Goal: Information Seeking & Learning: Check status

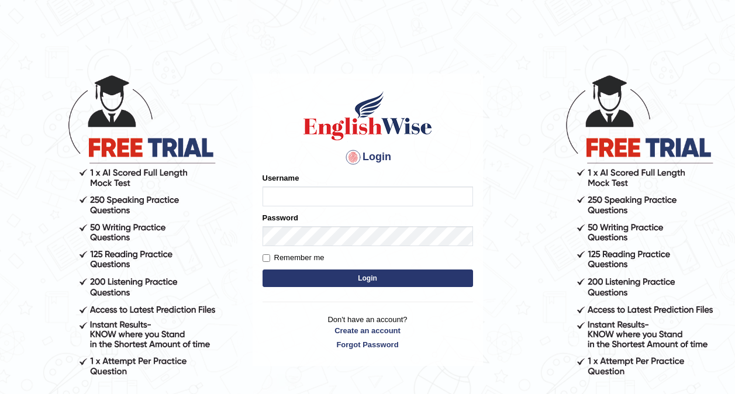
type input "0416031414"
click at [384, 280] on button "Login" at bounding box center [367, 279] width 210 height 18
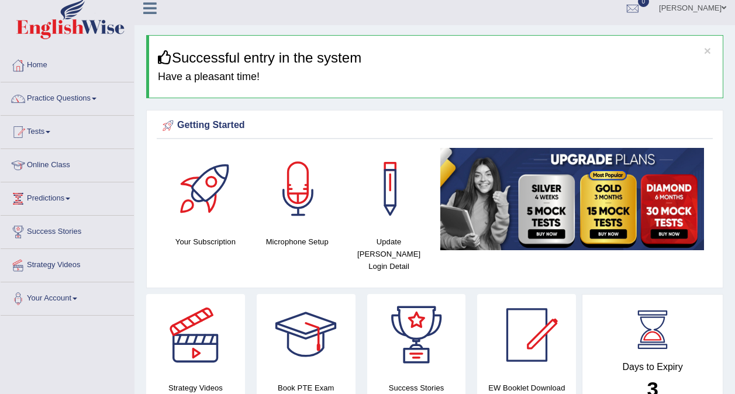
scroll to position [4, 0]
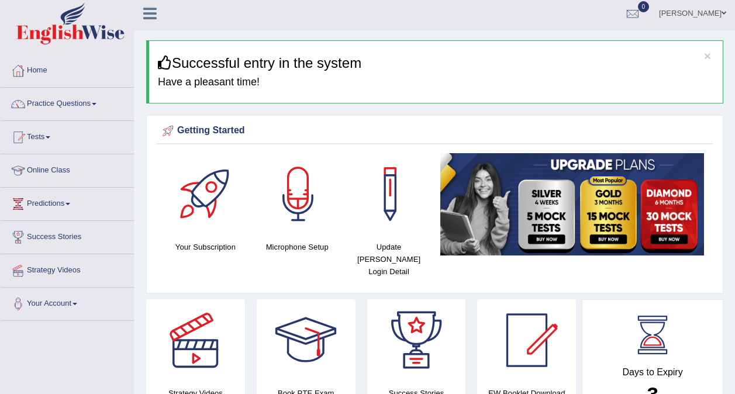
click at [49, 137] on link "Tests" at bounding box center [67, 135] width 133 height 29
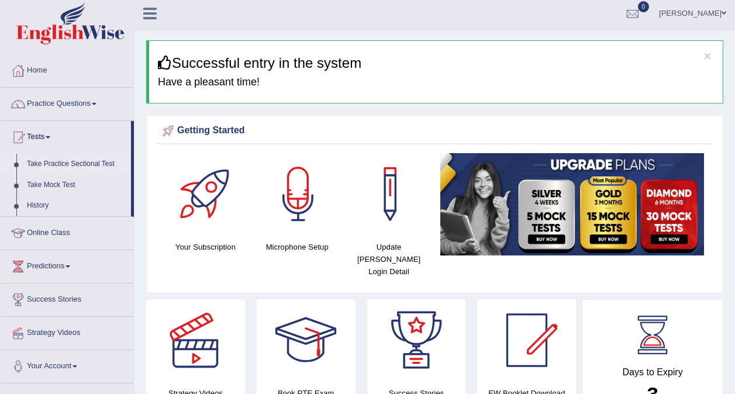
click at [54, 168] on link "Take Practice Sectional Test" at bounding box center [76, 164] width 109 height 21
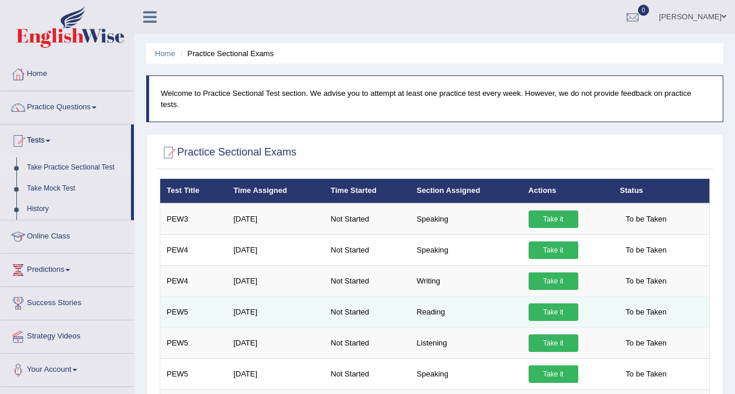
click at [544, 303] on link "Take it" at bounding box center [553, 312] width 50 height 18
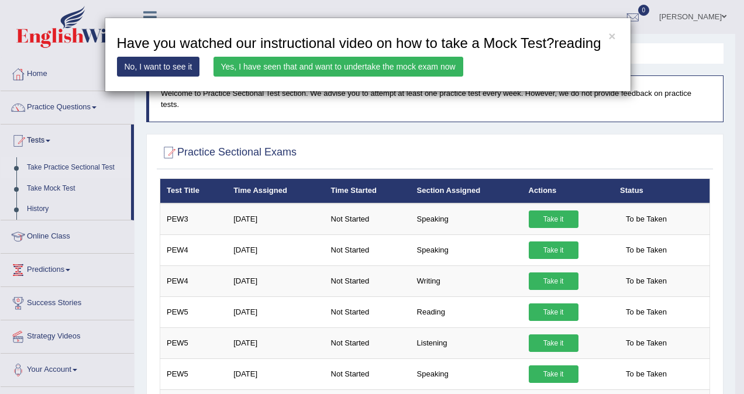
click at [399, 65] on link "Yes, I have seen that and want to undertake the mock exam now" at bounding box center [338, 67] width 250 height 20
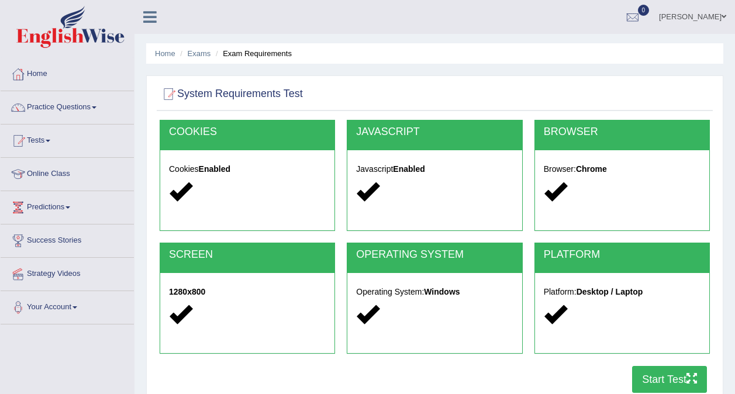
click at [657, 379] on button "Start Test" at bounding box center [669, 379] width 75 height 27
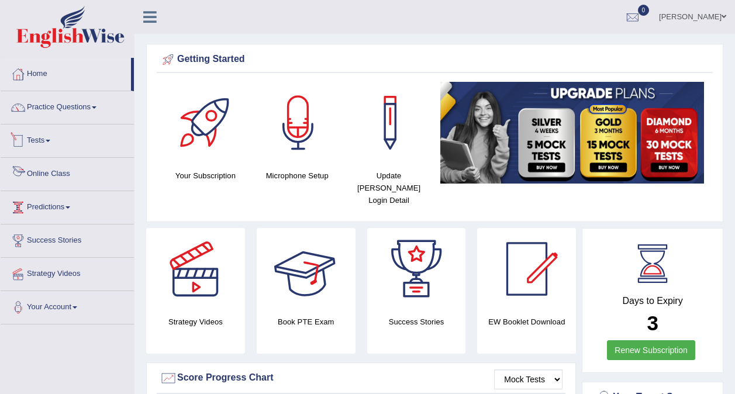
click at [41, 141] on link "Tests" at bounding box center [67, 139] width 133 height 29
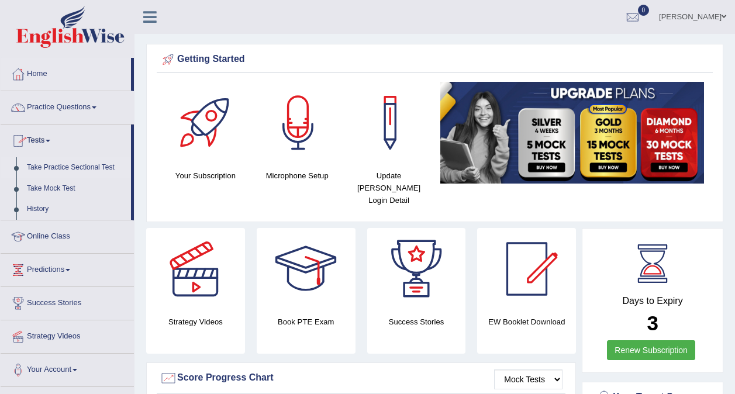
click at [53, 165] on link "Take Practice Sectional Test" at bounding box center [76, 167] width 109 height 21
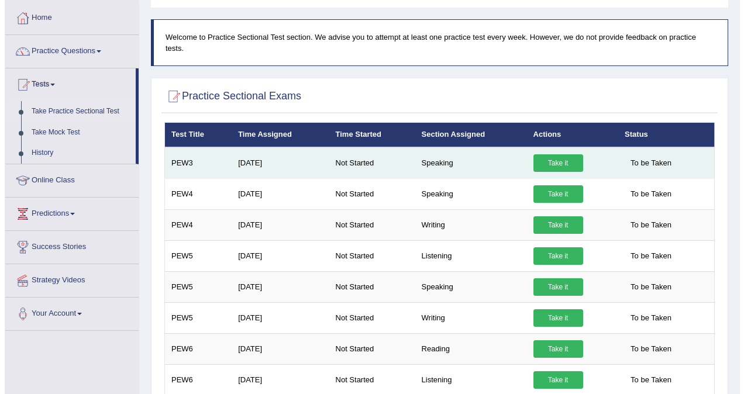
scroll to position [58, 0]
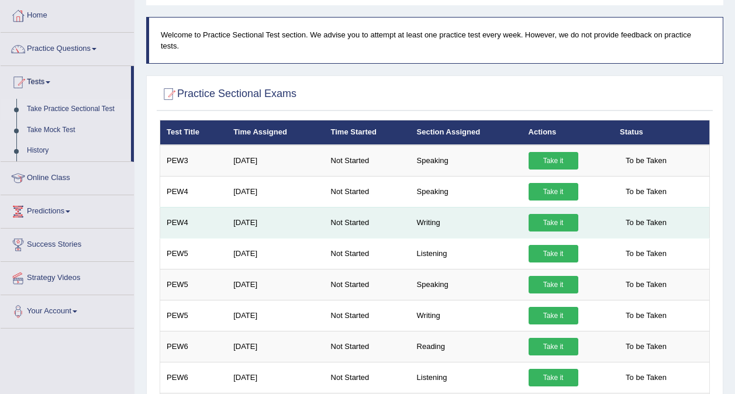
click at [536, 214] on link "Take it" at bounding box center [553, 223] width 50 height 18
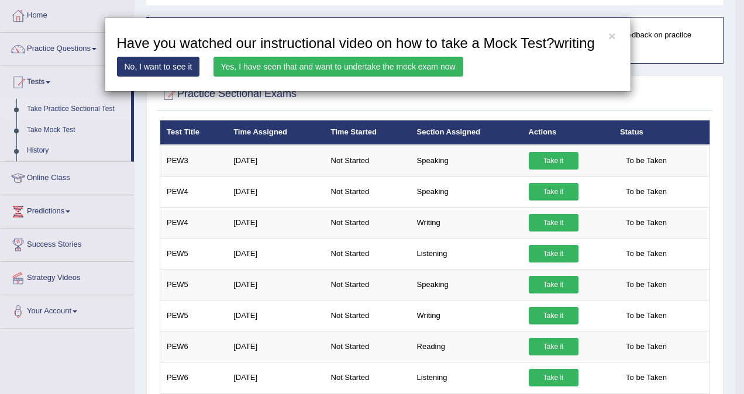
click at [426, 336] on div "× Have you watched our instructional video on how to take a Mock Test?writing N…" at bounding box center [372, 197] width 744 height 394
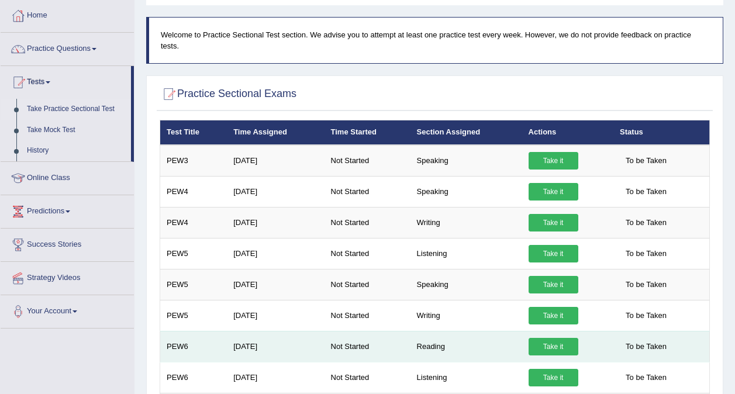
click at [558, 338] on link "Take it" at bounding box center [553, 347] width 50 height 18
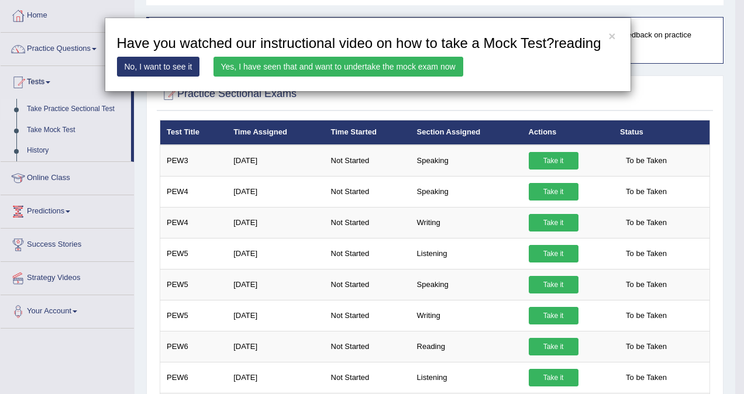
click at [377, 62] on link "Yes, I have seen that and want to undertake the mock exam now" at bounding box center [338, 67] width 250 height 20
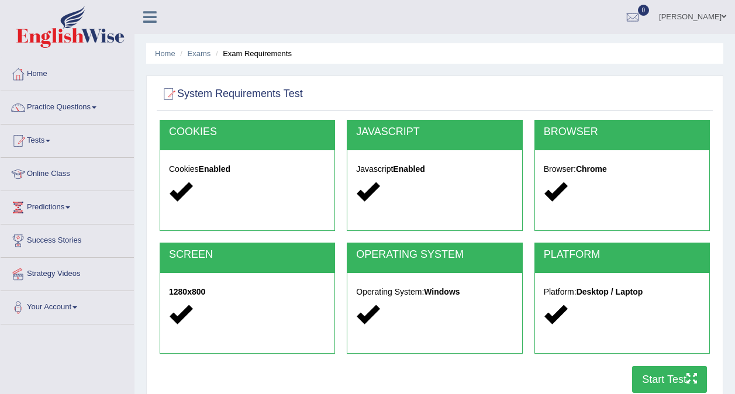
click at [647, 372] on button "Start Test" at bounding box center [669, 379] width 75 height 27
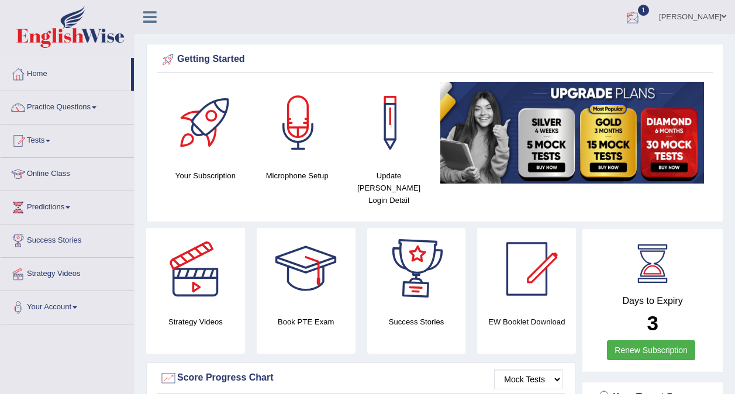
click at [641, 19] on div at bounding box center [633, 18] width 18 height 18
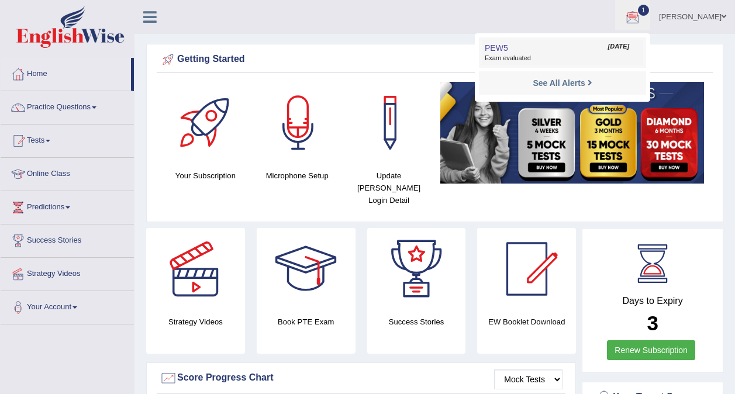
click at [576, 50] on link "PEW5 Sep 26, 2025 Exam evaluated" at bounding box center [562, 52] width 161 height 25
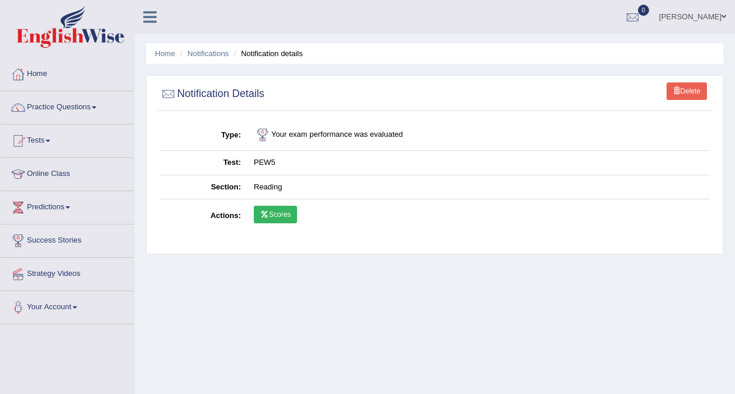
click at [283, 210] on link "Scores" at bounding box center [275, 215] width 43 height 18
click at [46, 142] on link "Tests" at bounding box center [67, 139] width 133 height 29
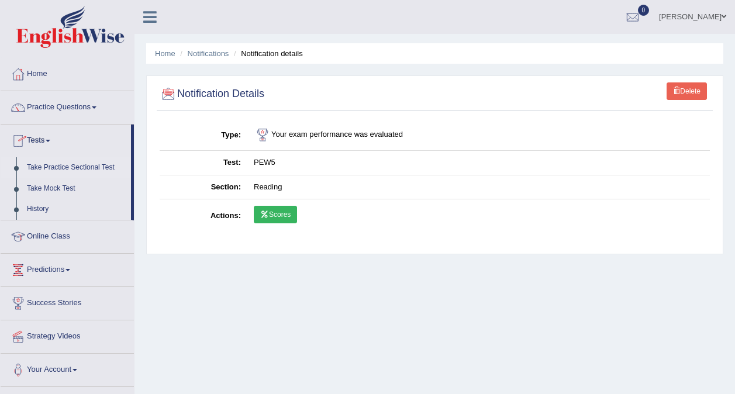
click at [65, 166] on link "Take Practice Sectional Test" at bounding box center [76, 167] width 109 height 21
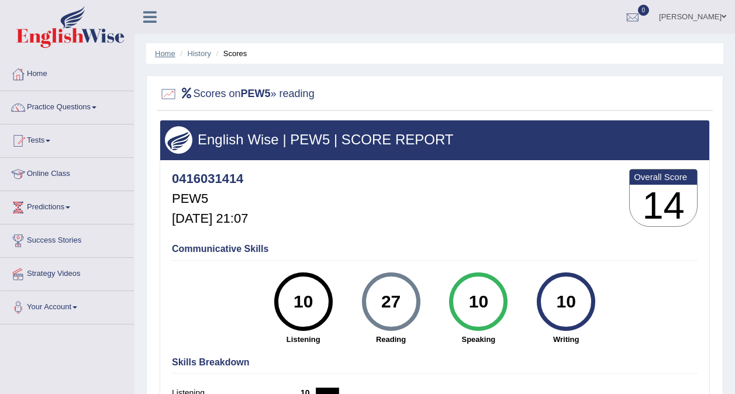
click at [167, 52] on link "Home" at bounding box center [165, 53] width 20 height 9
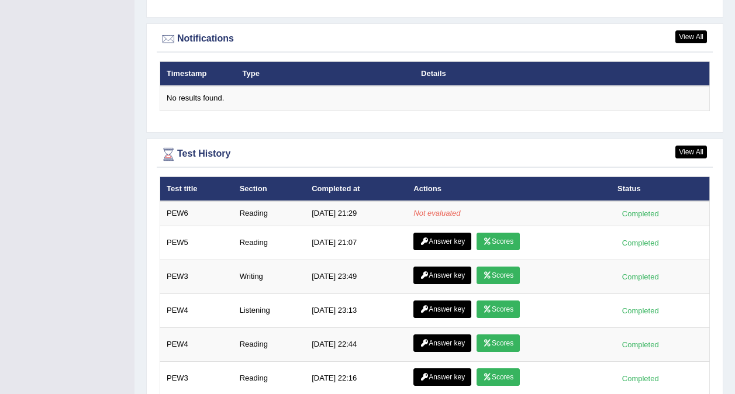
scroll to position [1527, 0]
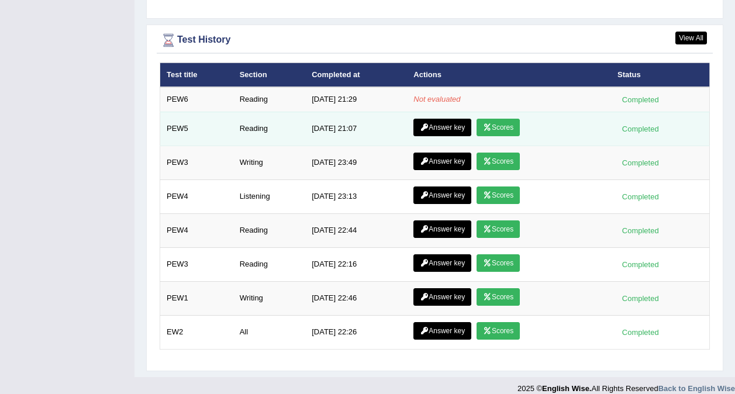
click at [444, 119] on link "Answer key" at bounding box center [442, 128] width 58 height 18
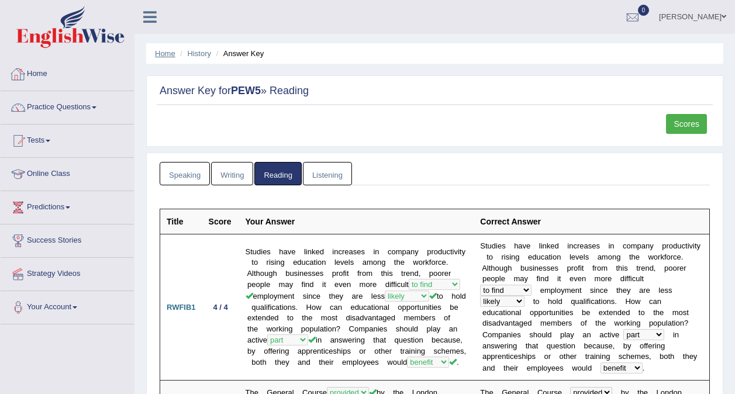
click at [165, 55] on link "Home" at bounding box center [165, 53] width 20 height 9
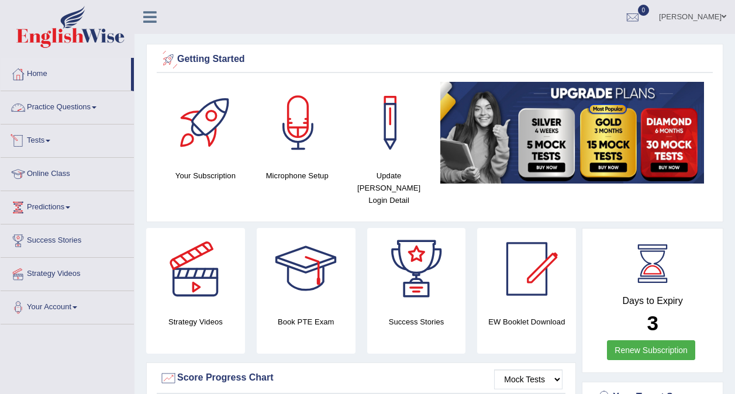
click at [53, 139] on link "Tests" at bounding box center [67, 139] width 133 height 29
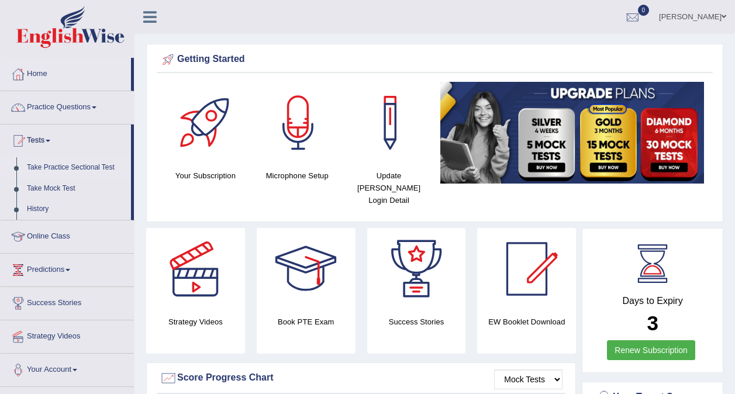
click at [56, 167] on link "Take Practice Sectional Test" at bounding box center [76, 167] width 109 height 21
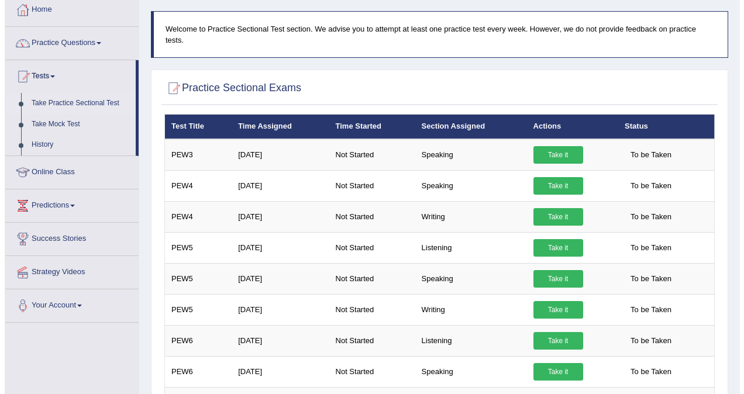
scroll to position [67, 0]
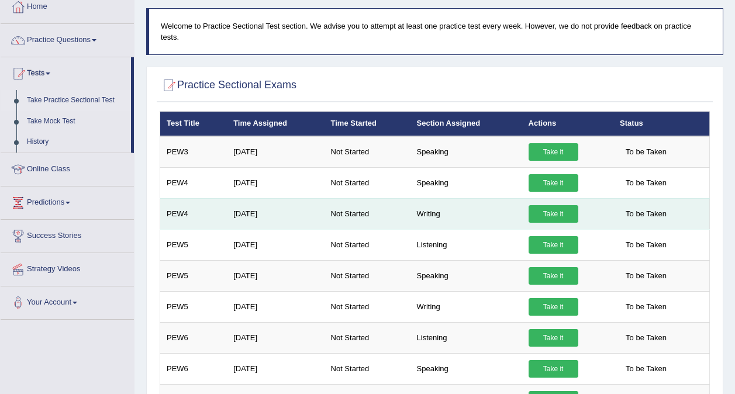
click at [555, 205] on link "Take it" at bounding box center [553, 214] width 50 height 18
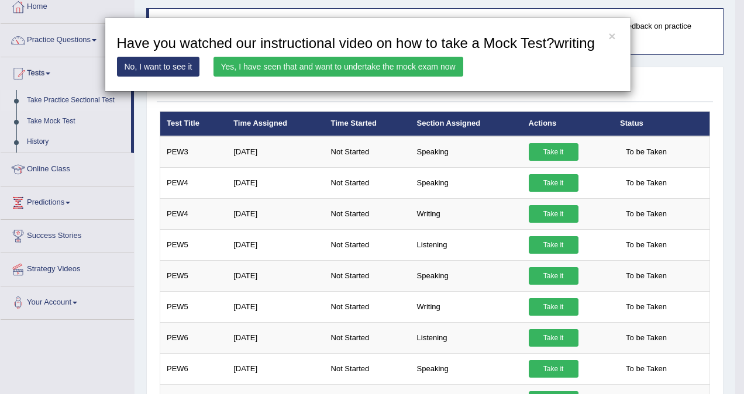
click at [426, 71] on link "Yes, I have seen that and want to undertake the mock exam now" at bounding box center [338, 67] width 250 height 20
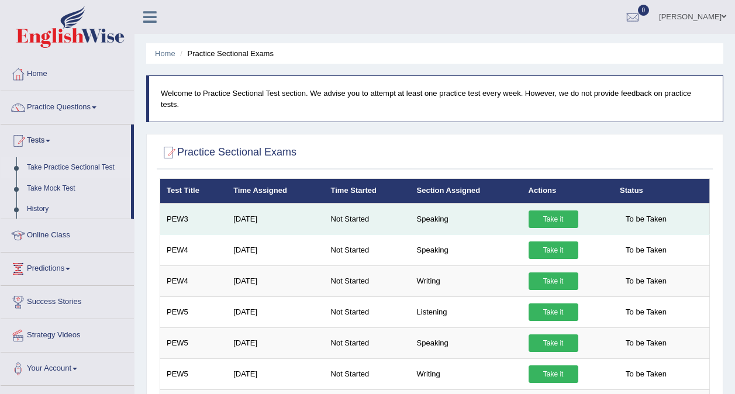
click at [544, 210] on link "Take it" at bounding box center [553, 219] width 50 height 18
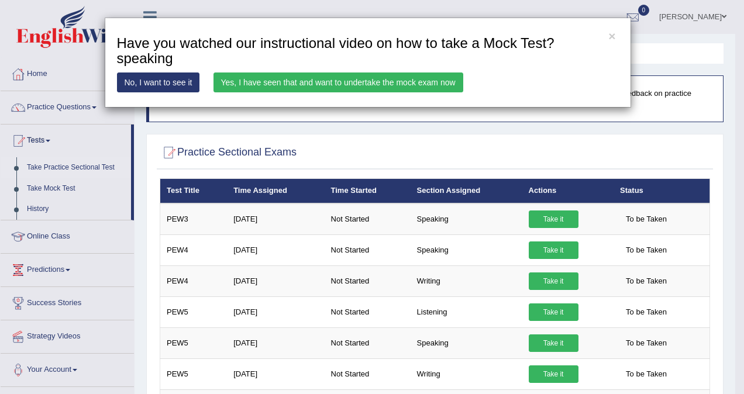
click at [386, 82] on link "Yes, I have seen that and want to undertake the mock exam now" at bounding box center [338, 82] width 250 height 20
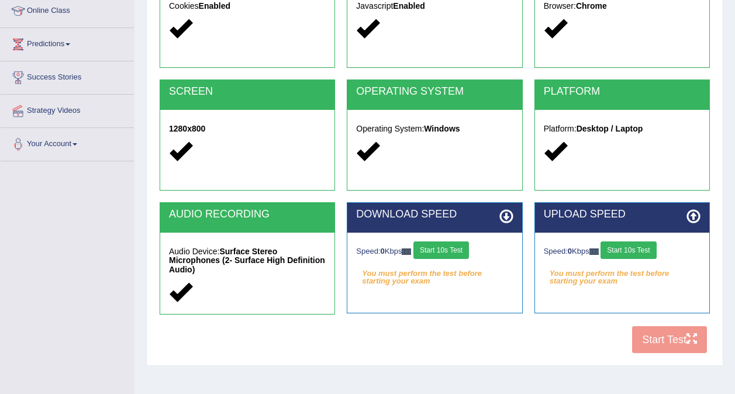
scroll to position [164, 0]
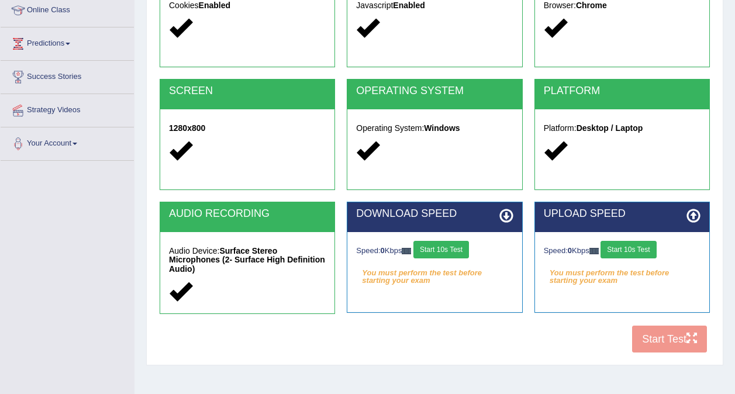
click at [438, 257] on button "Start 10s Test" at bounding box center [441, 250] width 56 height 18
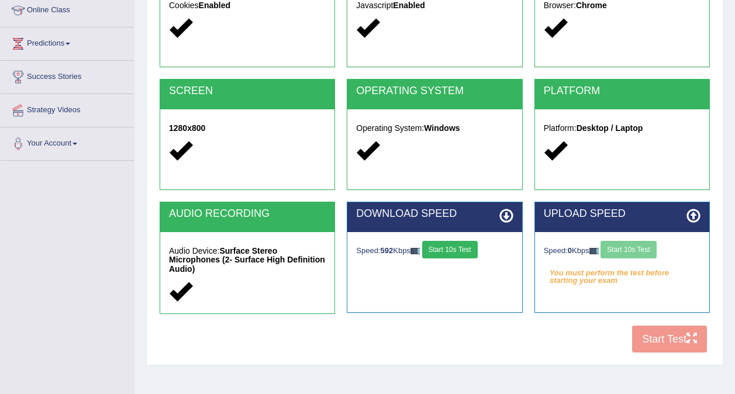
click at [438, 254] on button "Start 10s Test" at bounding box center [450, 250] width 56 height 18
click at [635, 248] on button "Start 10s Test" at bounding box center [628, 250] width 56 height 18
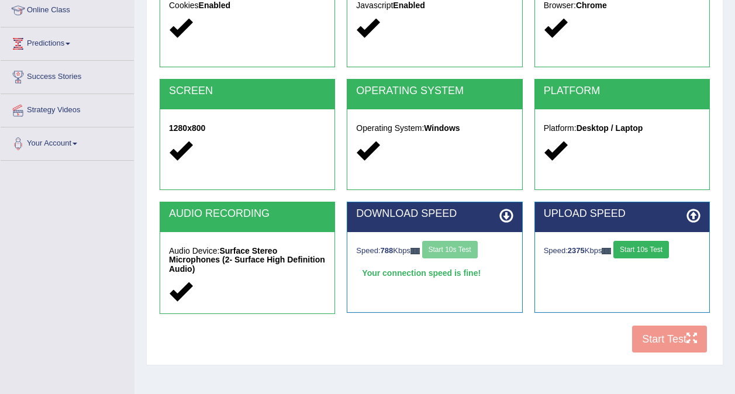
click at [635, 248] on button "Start 10s Test" at bounding box center [641, 250] width 56 height 18
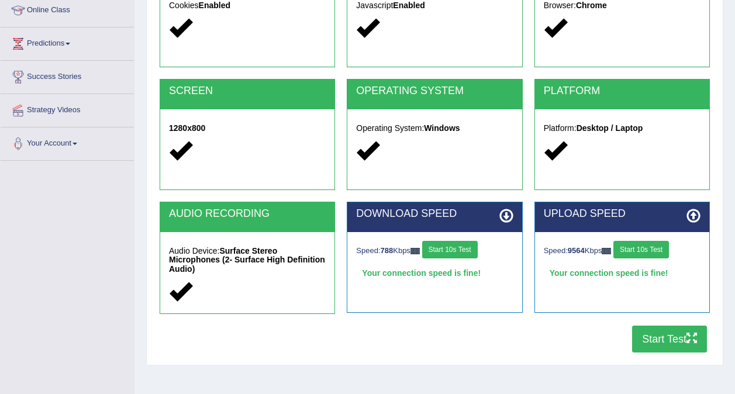
click at [658, 338] on button "Start Test" at bounding box center [669, 339] width 75 height 27
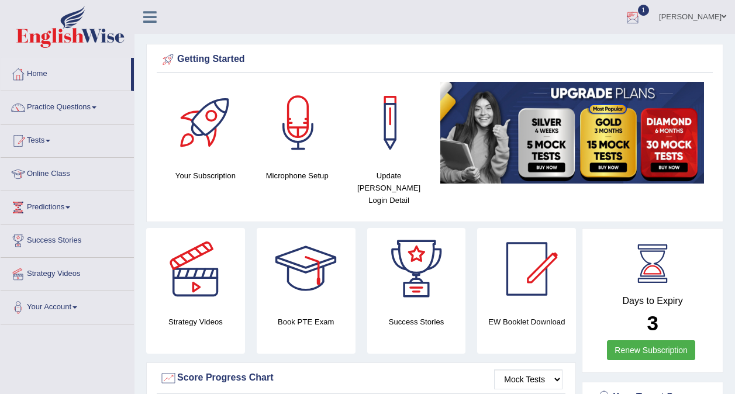
click at [641, 10] on div at bounding box center [633, 18] width 18 height 18
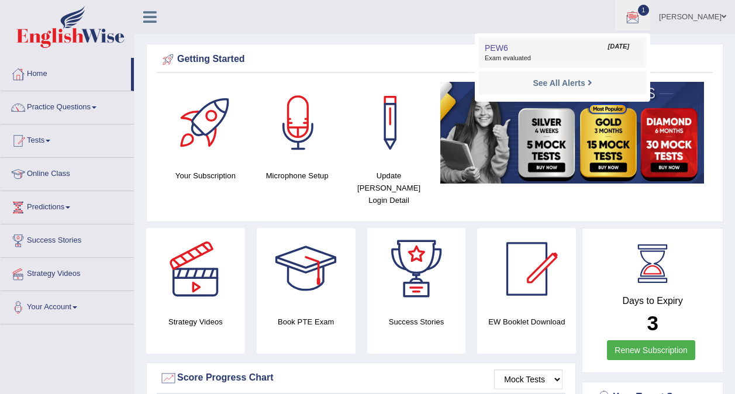
click at [522, 47] on link "PEW6 [DATE] Exam evaluated" at bounding box center [562, 52] width 161 height 25
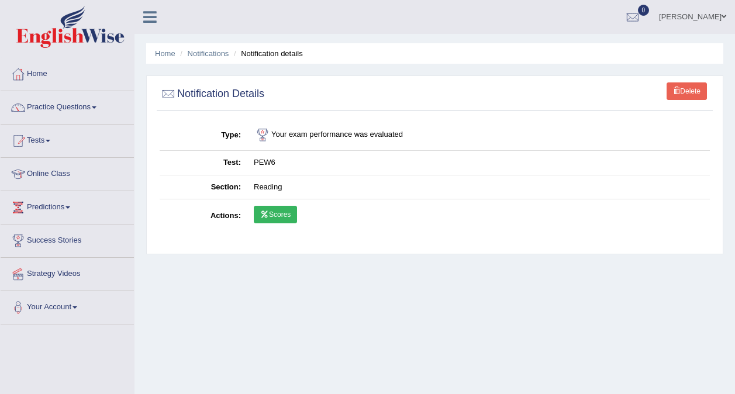
click at [267, 211] on icon at bounding box center [264, 214] width 9 height 7
click at [163, 53] on link "Home" at bounding box center [165, 53] width 20 height 9
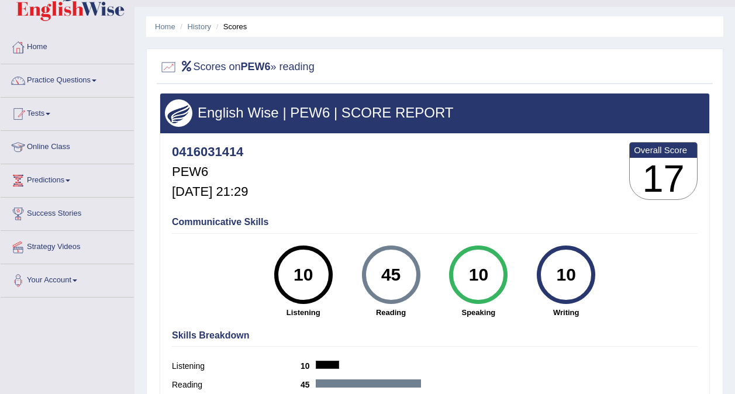
scroll to position [26, 0]
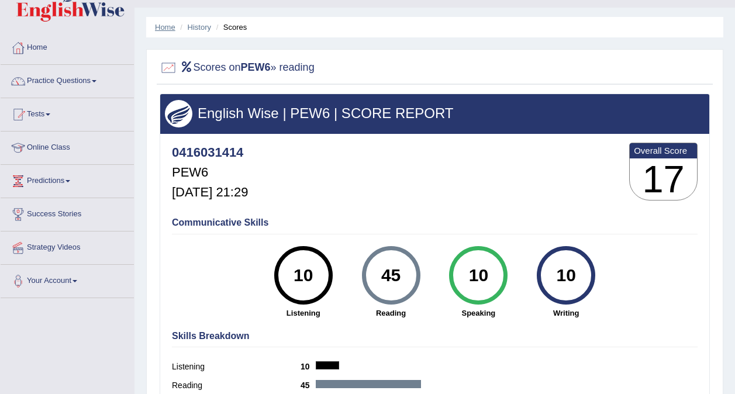
click at [164, 31] on link "Home" at bounding box center [165, 27] width 20 height 9
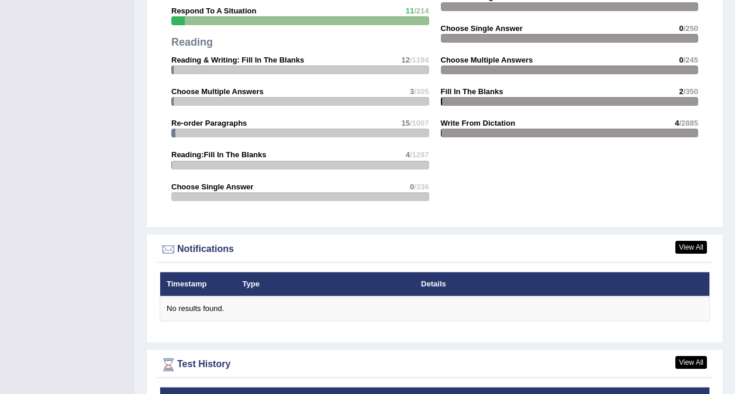
scroll to position [1527, 0]
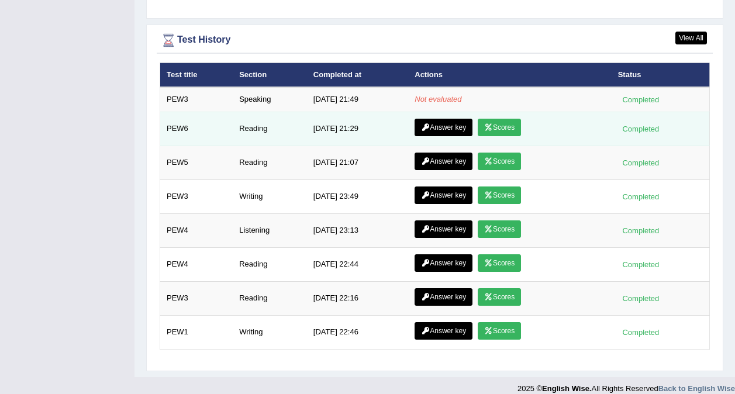
click at [427, 120] on link "Answer key" at bounding box center [443, 128] width 58 height 18
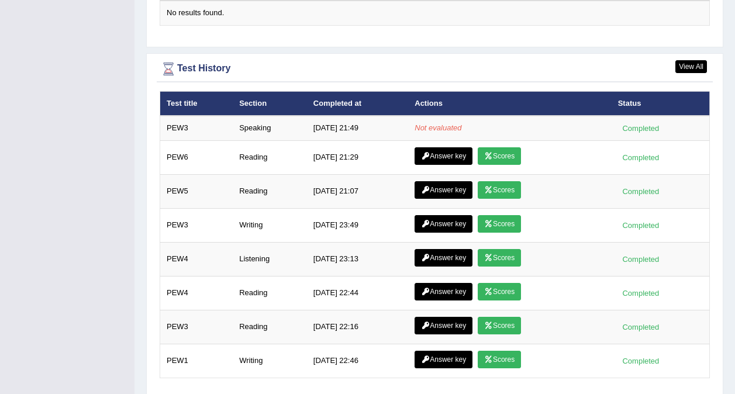
scroll to position [1504, 0]
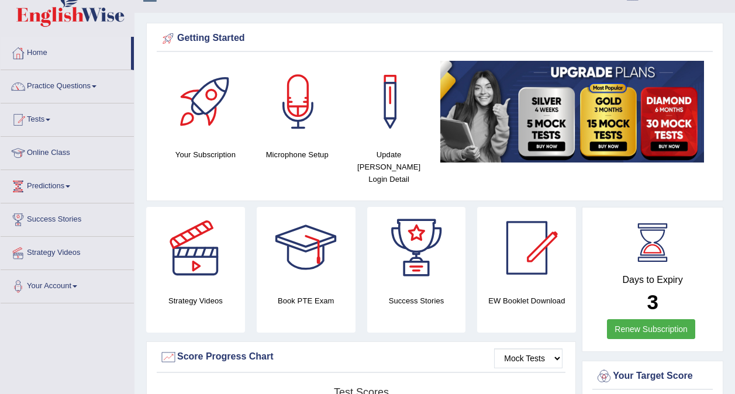
scroll to position [0, 0]
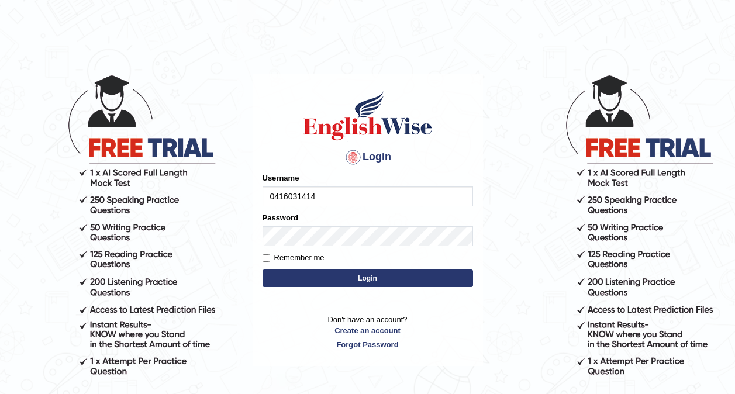
click at [312, 190] on input "0416031414" at bounding box center [367, 196] width 210 height 20
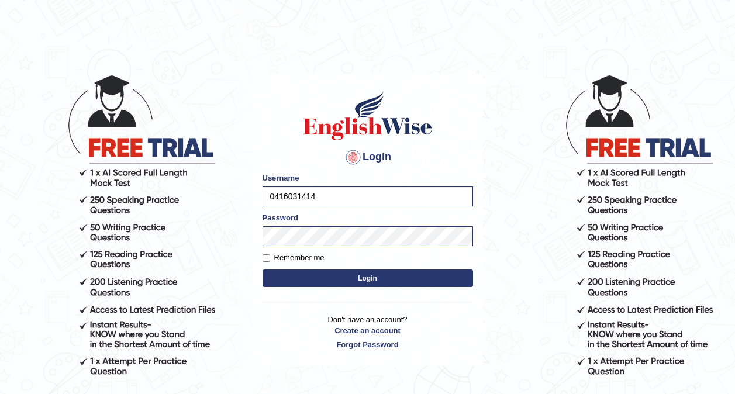
click at [286, 291] on div "Login Please fix the following errors: Username 0416031414 Password Remember me…" at bounding box center [368, 220] width 230 height 293
click at [300, 282] on button "Login" at bounding box center [367, 279] width 210 height 18
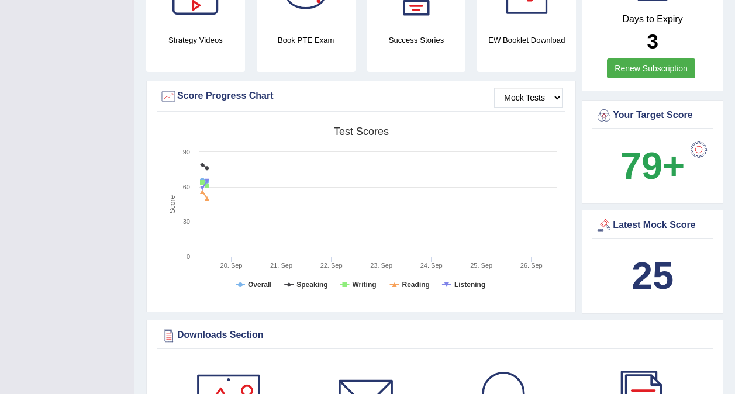
scroll to position [360, 0]
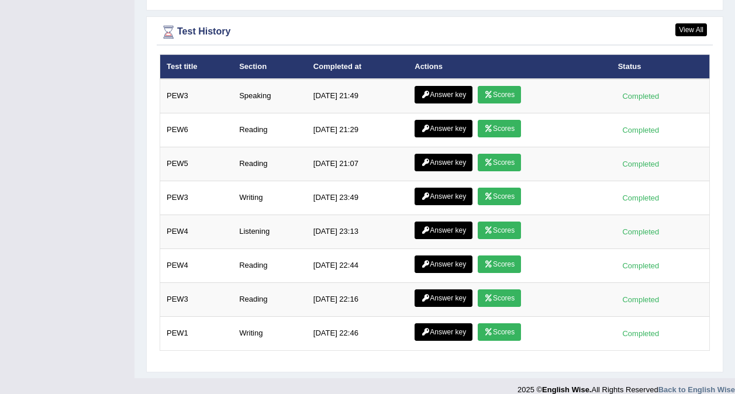
scroll to position [1632, 0]
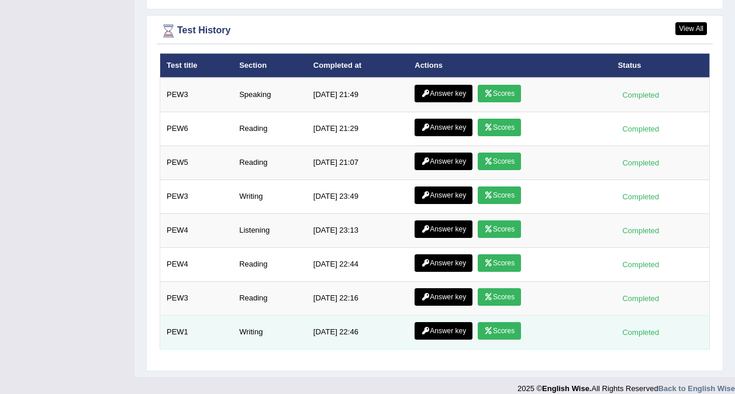
click at [506, 322] on link "Scores" at bounding box center [499, 331] width 43 height 18
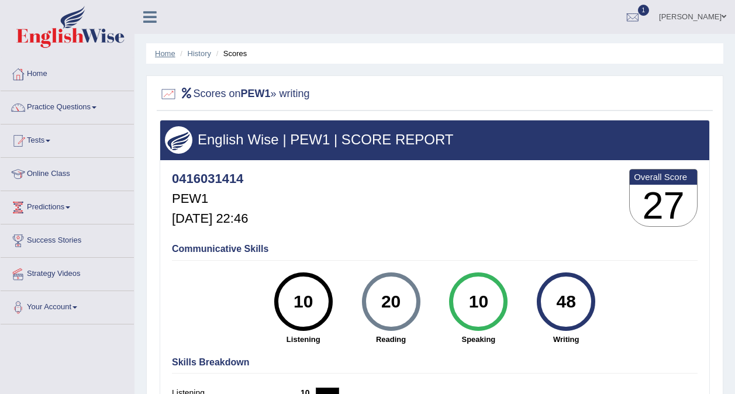
click at [164, 57] on link "Home" at bounding box center [165, 53] width 20 height 9
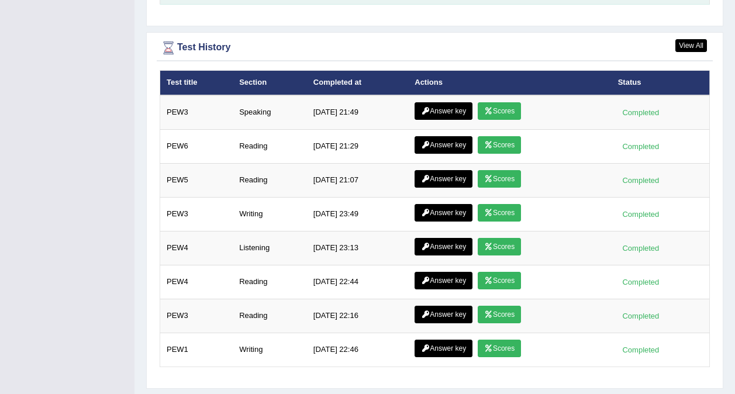
scroll to position [1557, 0]
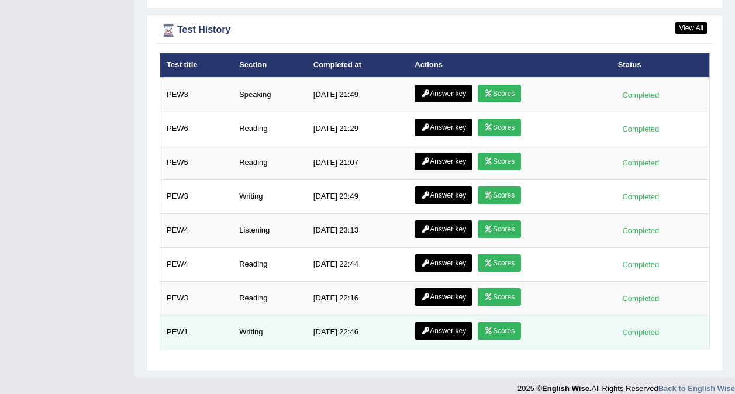
click at [436, 322] on link "Answer key" at bounding box center [443, 331] width 58 height 18
click at [444, 322] on link "Answer key" at bounding box center [443, 331] width 58 height 18
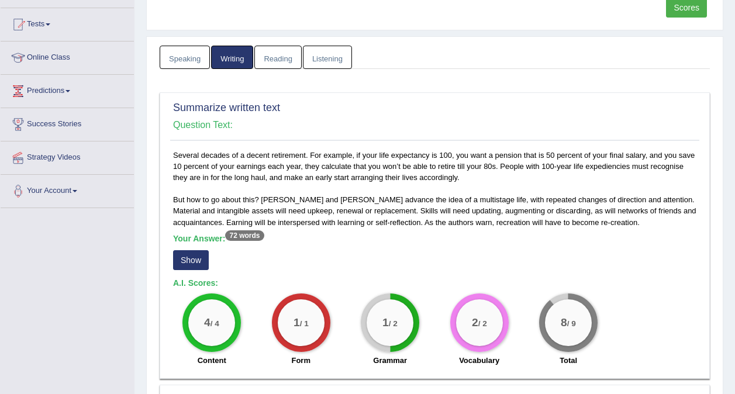
scroll to position [117, 0]
click at [199, 254] on button "Show" at bounding box center [191, 260] width 36 height 20
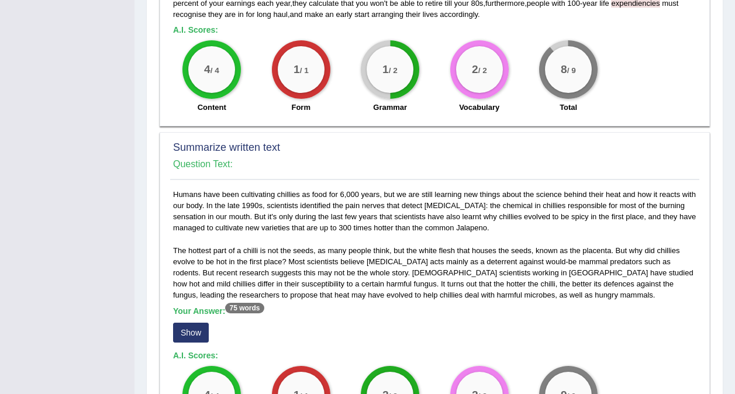
scroll to position [409, 0]
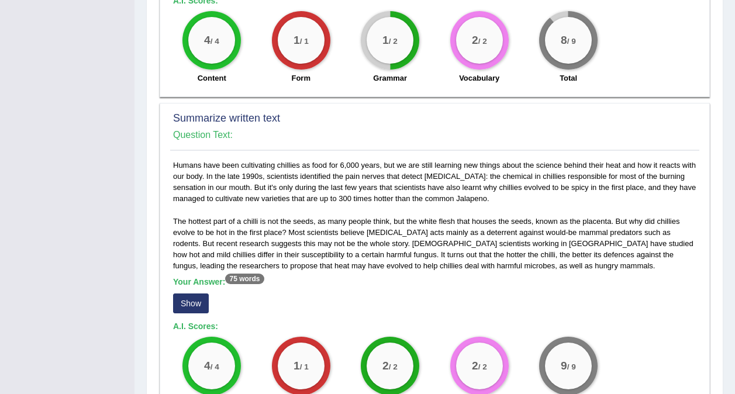
click at [192, 298] on button "Show" at bounding box center [191, 303] width 36 height 20
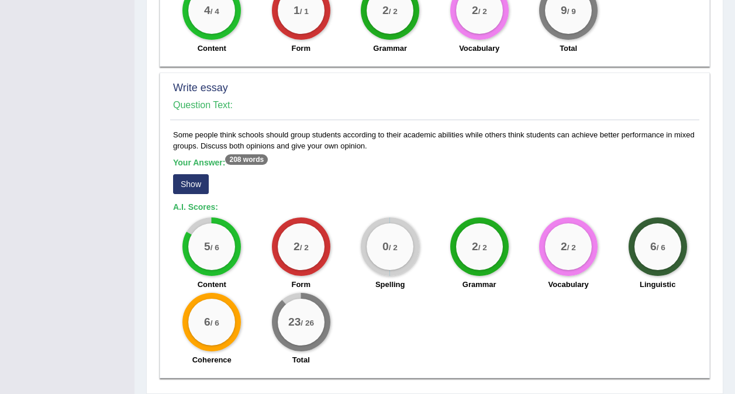
scroll to position [814, 0]
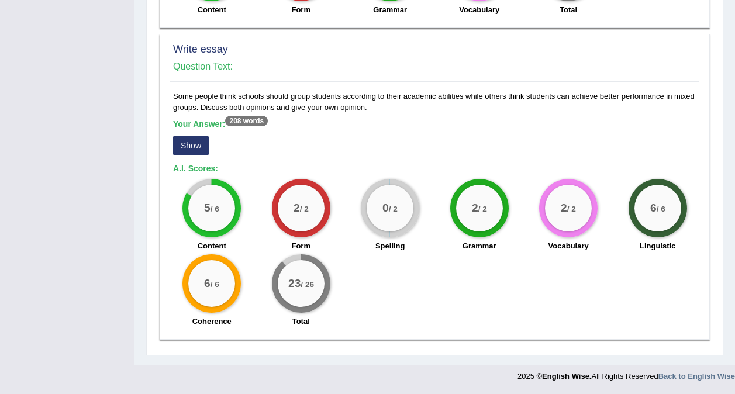
click at [188, 145] on button "Show" at bounding box center [191, 146] width 36 height 20
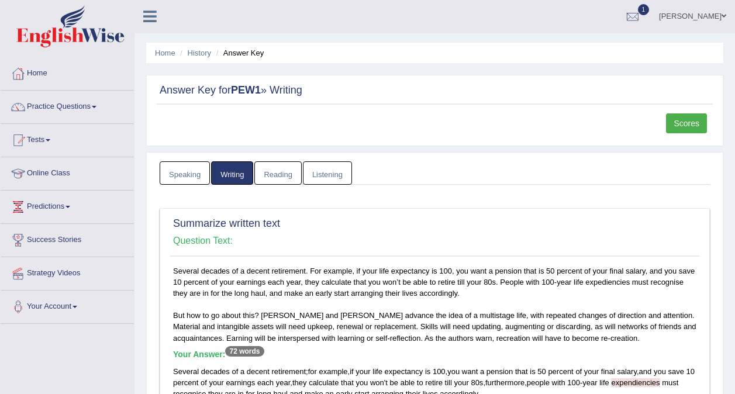
scroll to position [0, 0]
click at [165, 51] on link "Home" at bounding box center [165, 53] width 20 height 9
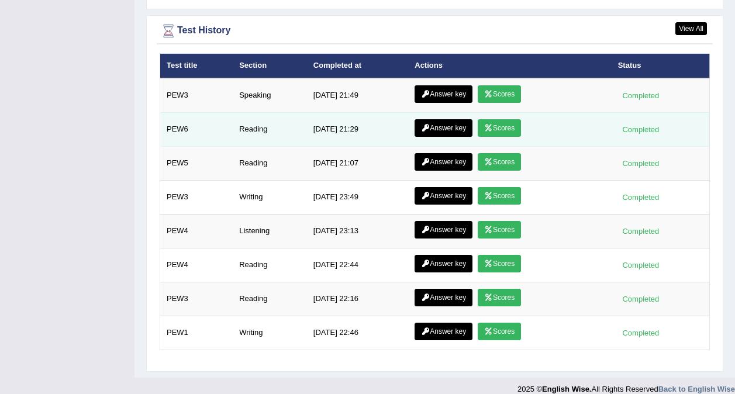
scroll to position [1557, 0]
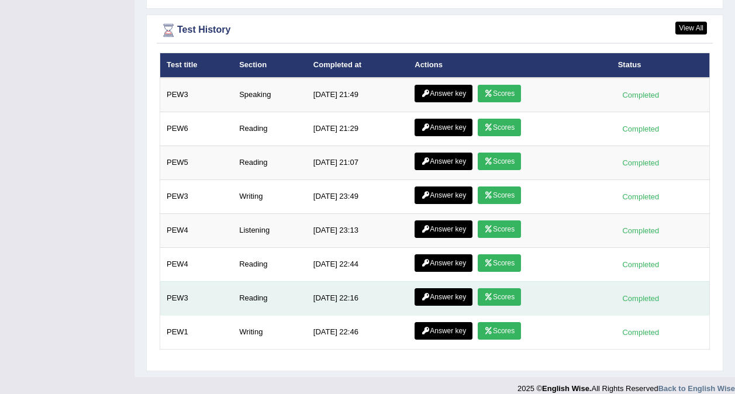
click at [494, 288] on link "Scores" at bounding box center [499, 297] width 43 height 18
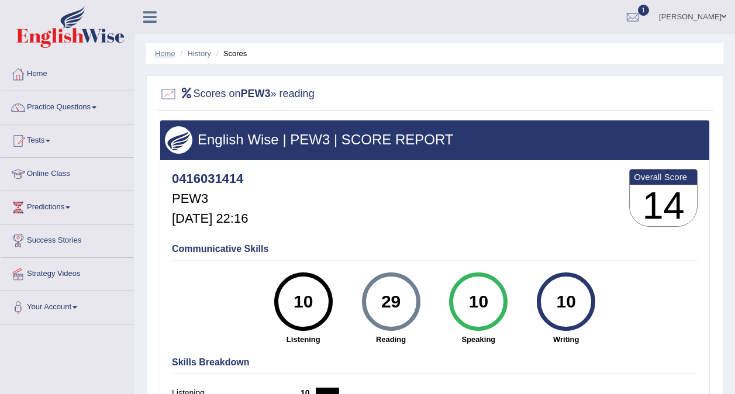
click at [161, 54] on link "Home" at bounding box center [165, 53] width 20 height 9
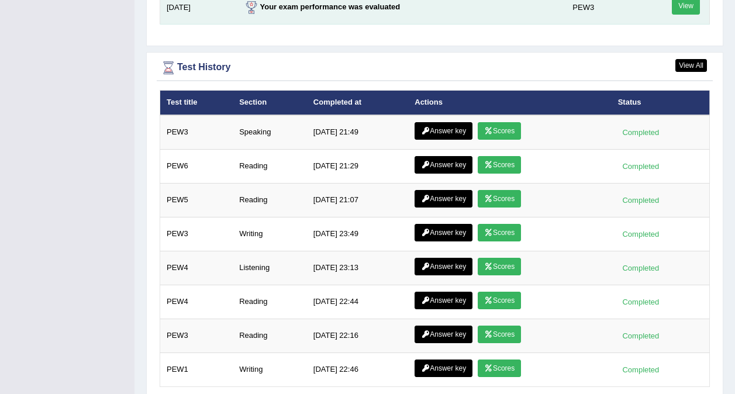
scroll to position [1557, 0]
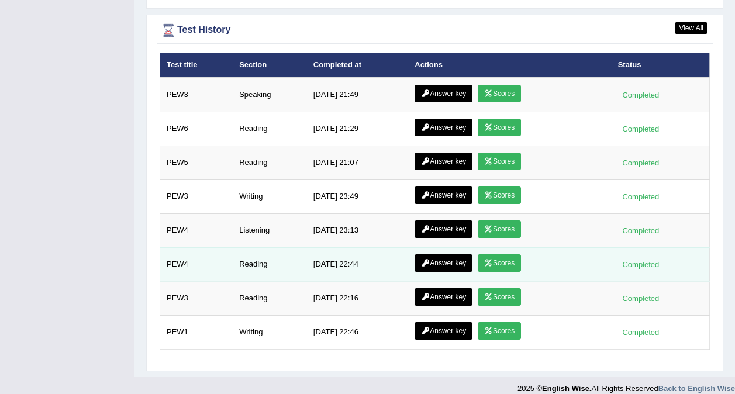
click at [509, 254] on link "Scores" at bounding box center [499, 263] width 43 height 18
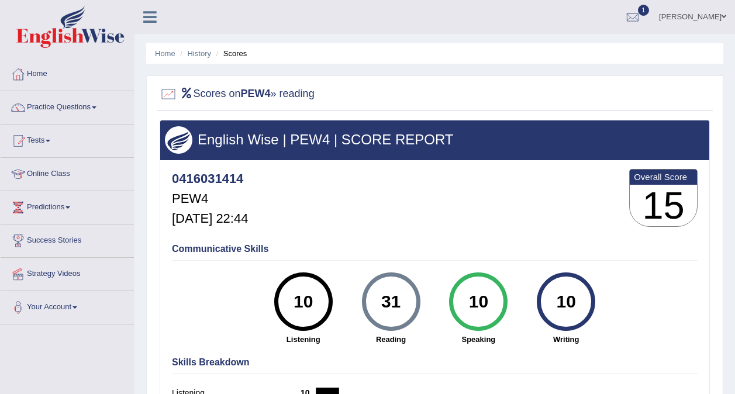
click at [165, 47] on ul "Home History Scores" at bounding box center [434, 53] width 577 height 20
click at [165, 53] on link "Home" at bounding box center [165, 53] width 20 height 9
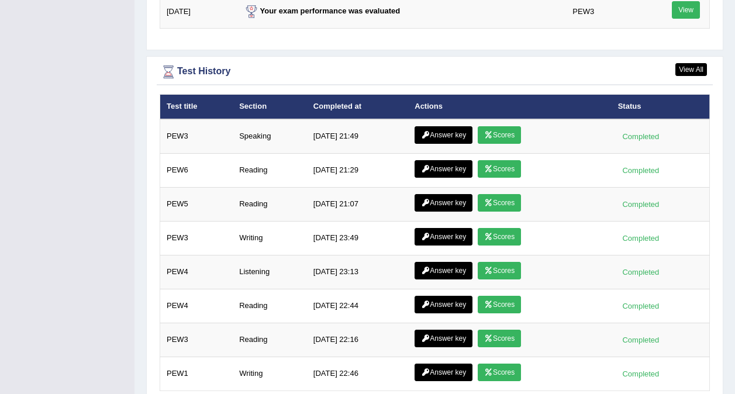
scroll to position [1557, 0]
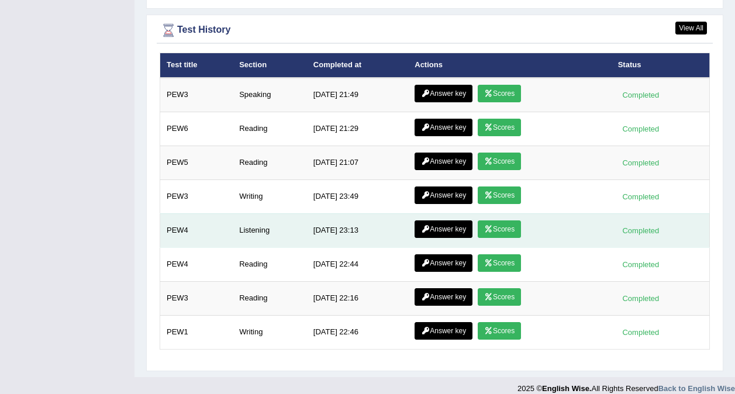
click at [425, 226] on icon at bounding box center [425, 229] width 9 height 7
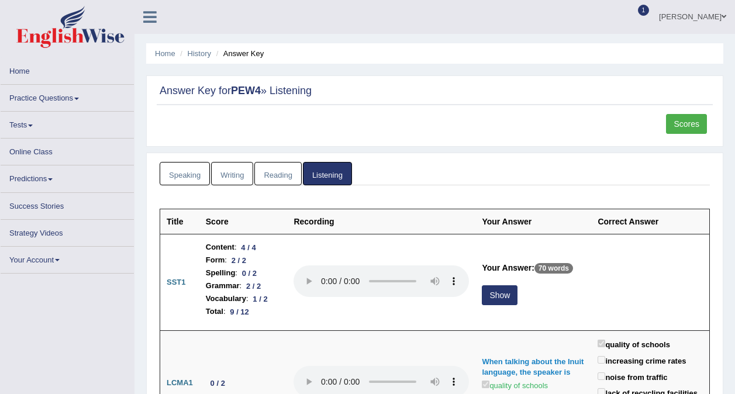
click at [475, 215] on th "Recording" at bounding box center [381, 221] width 188 height 25
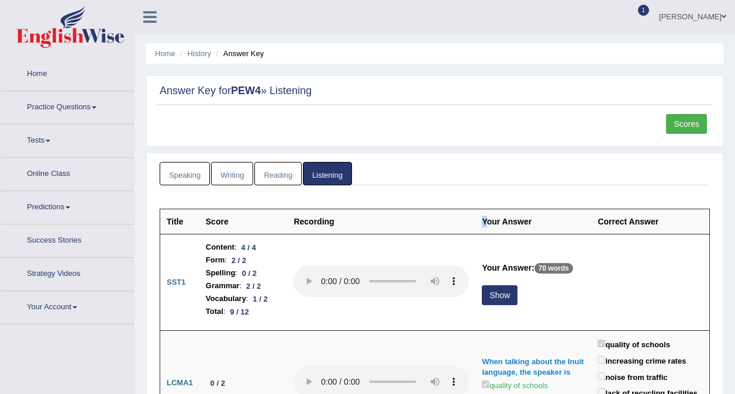
click at [497, 222] on th "Your Answer" at bounding box center [533, 221] width 116 height 25
drag, startPoint x: 497, startPoint y: 222, endPoint x: 676, endPoint y: 123, distance: 204.9
click at [676, 123] on link "Scores" at bounding box center [686, 124] width 41 height 20
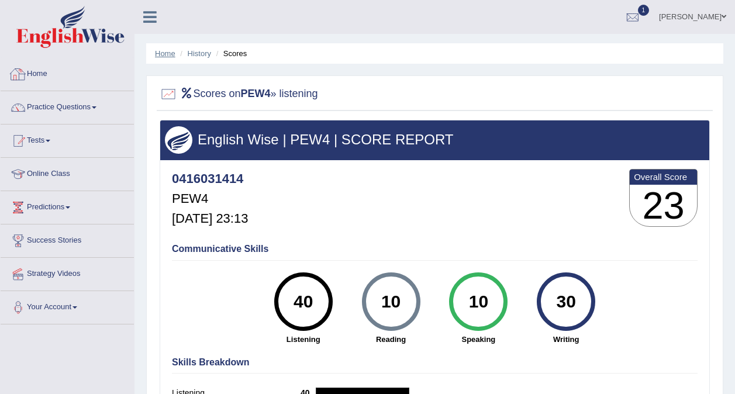
click at [168, 52] on link "Home" at bounding box center [165, 53] width 20 height 9
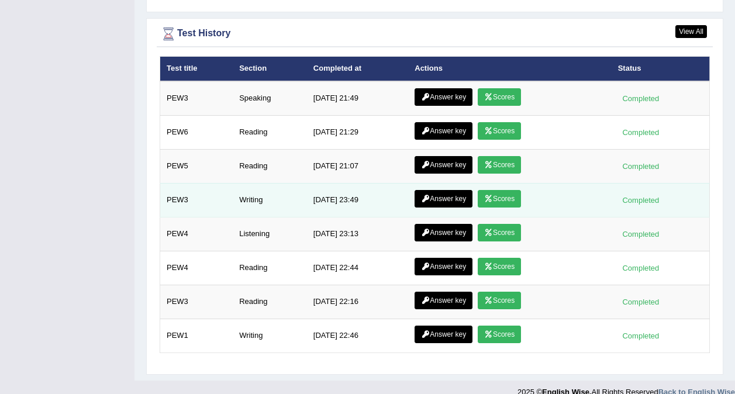
scroll to position [1557, 0]
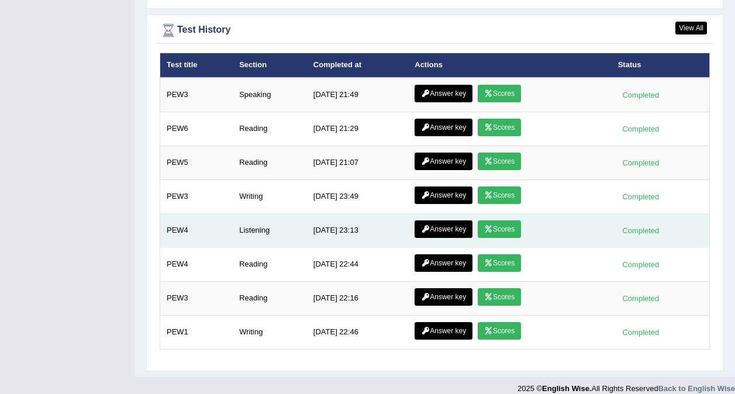
click at [442, 220] on link "Answer key" at bounding box center [443, 229] width 58 height 18
click at [431, 220] on link "Answer key" at bounding box center [443, 229] width 58 height 18
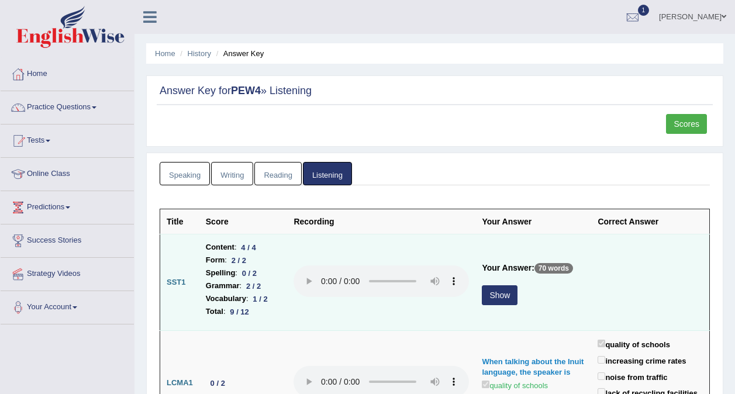
click at [516, 295] on button "Show" at bounding box center [500, 295] width 36 height 20
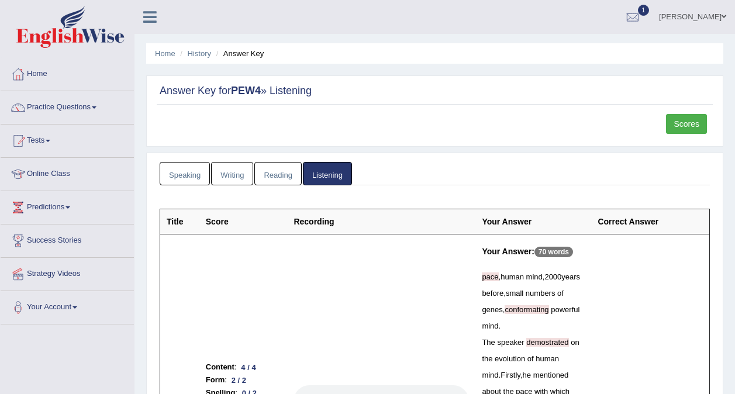
click at [168, 45] on ul "Home History Answer Key" at bounding box center [434, 53] width 577 height 20
click at [167, 51] on link "Home" at bounding box center [165, 53] width 20 height 9
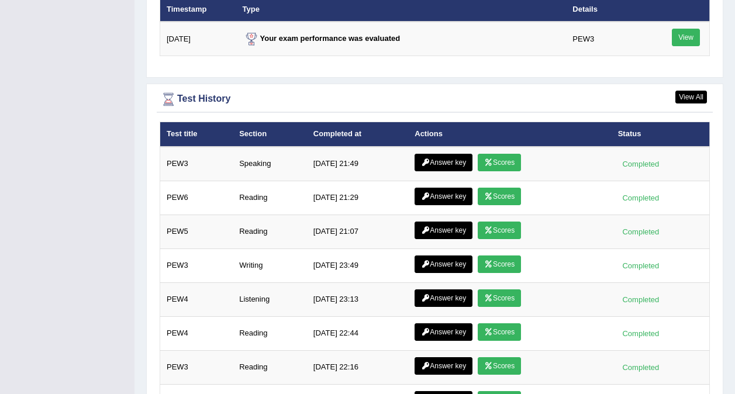
scroll to position [1557, 0]
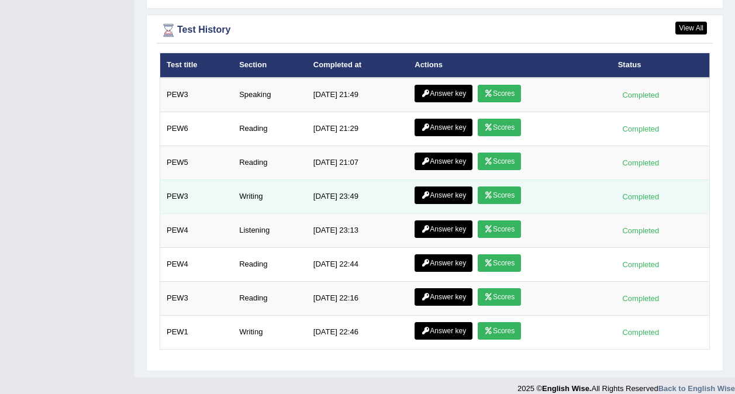
click at [493, 186] on link "Scores" at bounding box center [499, 195] width 43 height 18
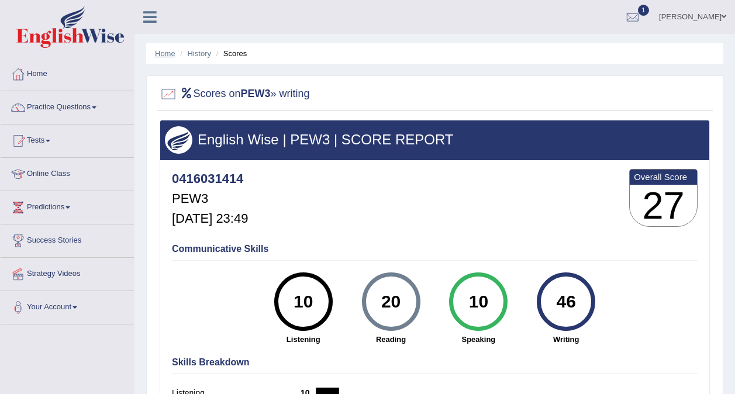
click at [164, 54] on link "Home" at bounding box center [165, 53] width 20 height 9
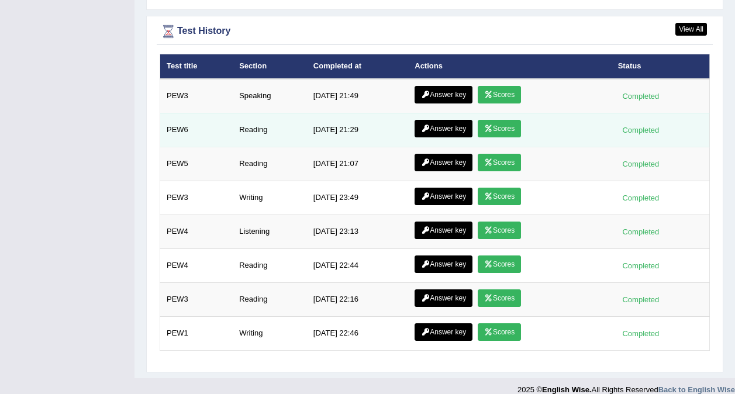
scroll to position [1557, 0]
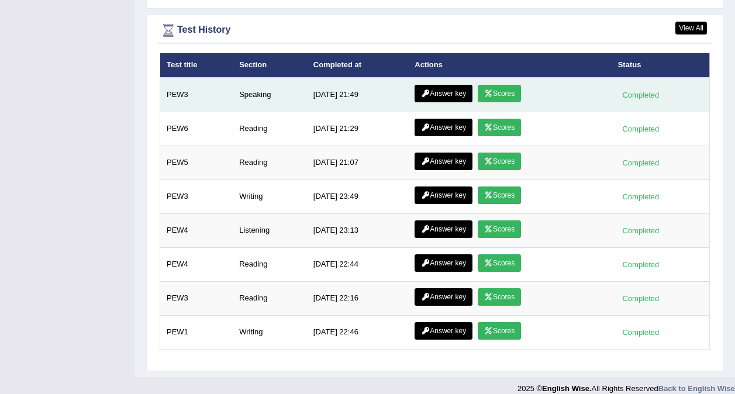
click at [495, 85] on link "Scores" at bounding box center [499, 94] width 43 height 18
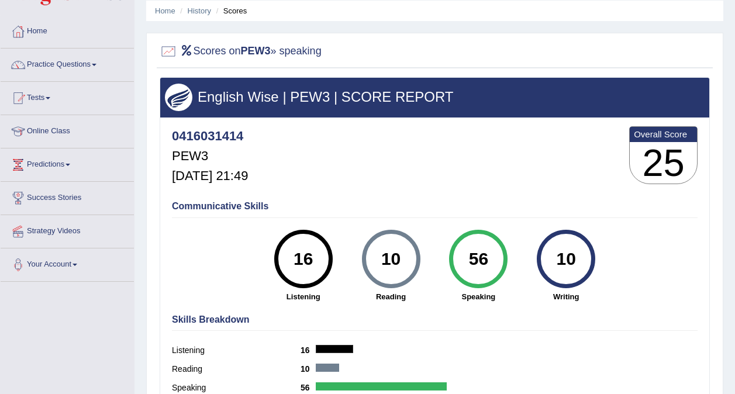
scroll to position [42, 0]
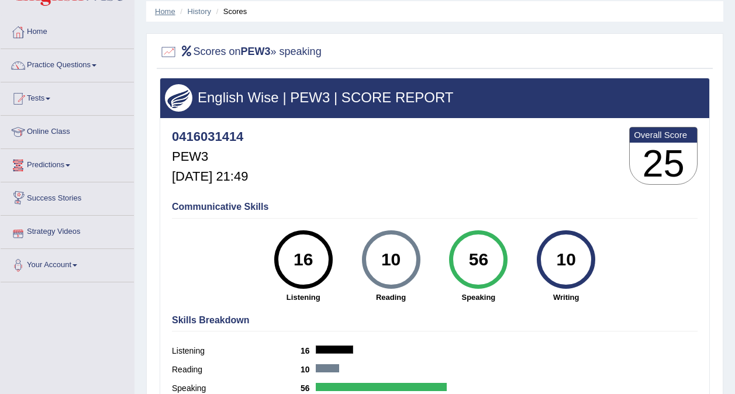
click at [169, 11] on link "Home" at bounding box center [165, 11] width 20 height 9
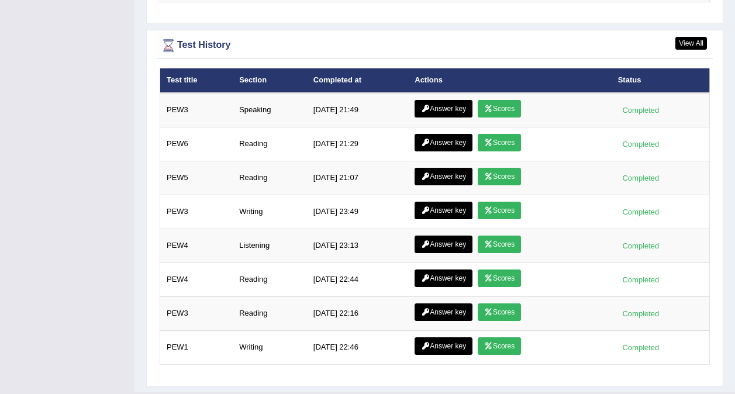
scroll to position [1557, 0]
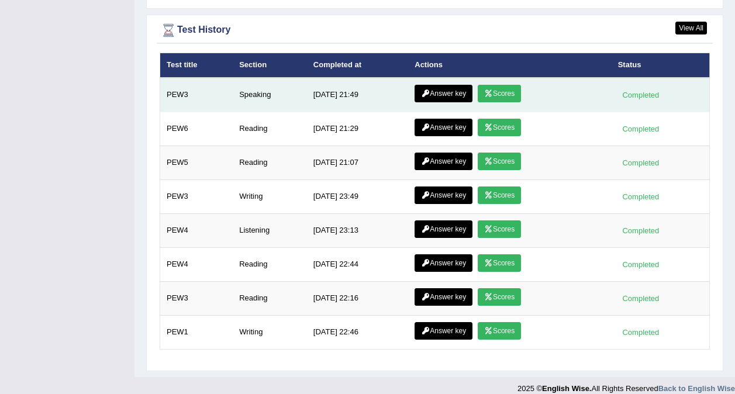
click at [445, 85] on link "Answer key" at bounding box center [443, 94] width 58 height 18
click at [443, 85] on link "Answer key" at bounding box center [443, 94] width 58 height 18
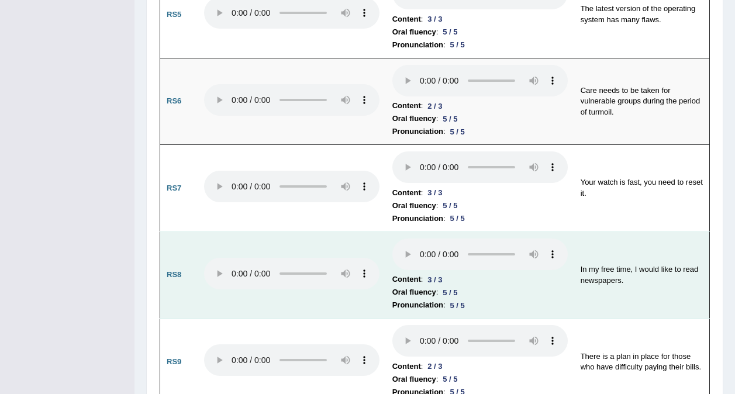
scroll to position [1403, 0]
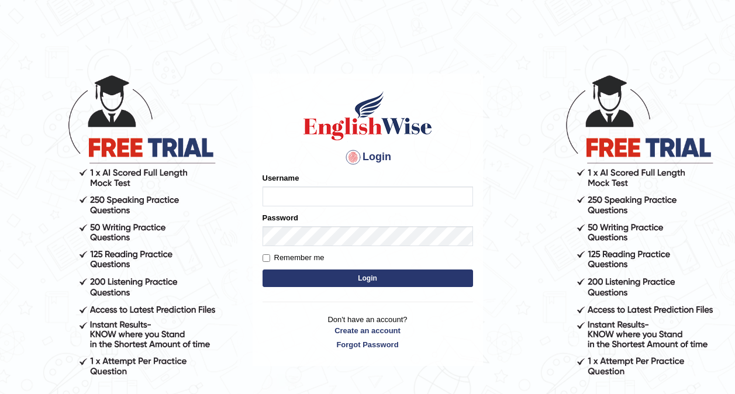
type input "0416031414"
click at [334, 279] on button "Login" at bounding box center [367, 279] width 210 height 18
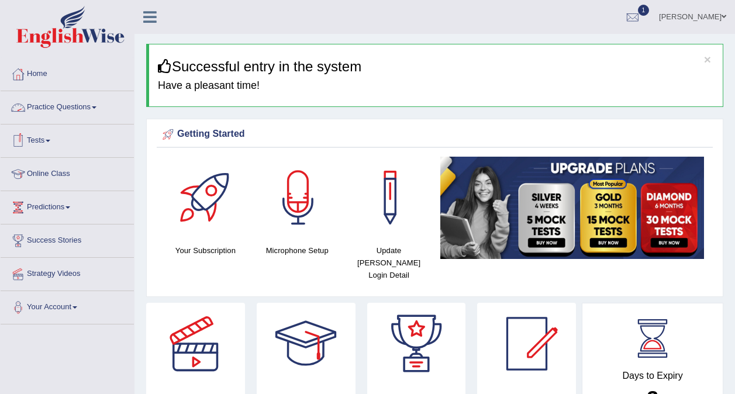
click at [44, 147] on link "Tests" at bounding box center [67, 139] width 133 height 29
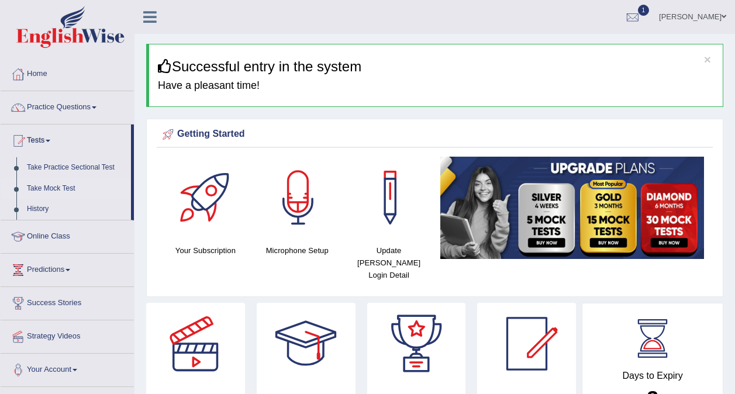
click at [63, 182] on link "Take Mock Test" at bounding box center [76, 188] width 109 height 21
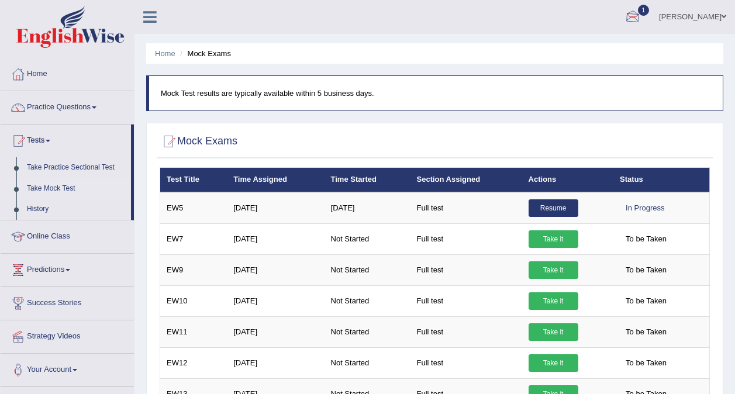
click at [638, 19] on link "1" at bounding box center [632, 15] width 35 height 30
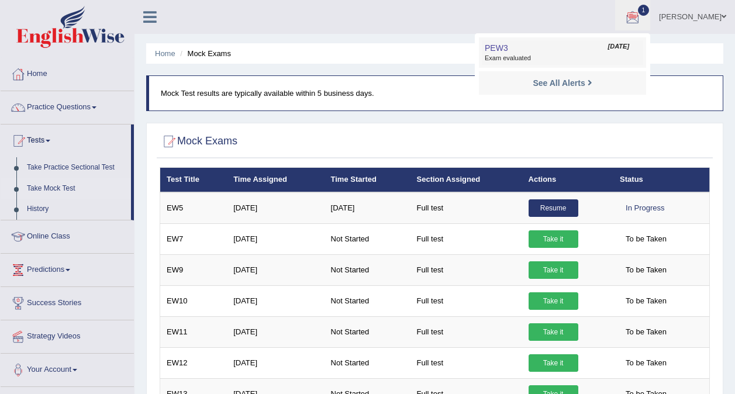
click at [537, 54] on span "Exam evaluated" at bounding box center [563, 58] width 156 height 9
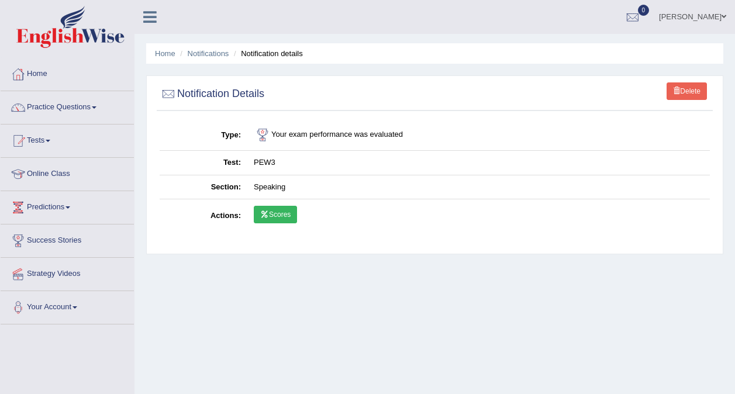
click at [277, 215] on link "Scores" at bounding box center [275, 215] width 43 height 18
click at [177, 51] on li "Notifications" at bounding box center [202, 53] width 51 height 11
click at [171, 53] on link "Home" at bounding box center [165, 53] width 20 height 9
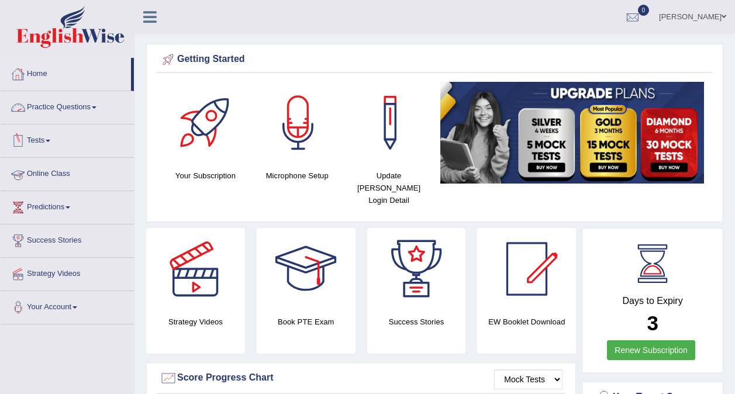
click at [44, 141] on link "Tests" at bounding box center [67, 139] width 133 height 29
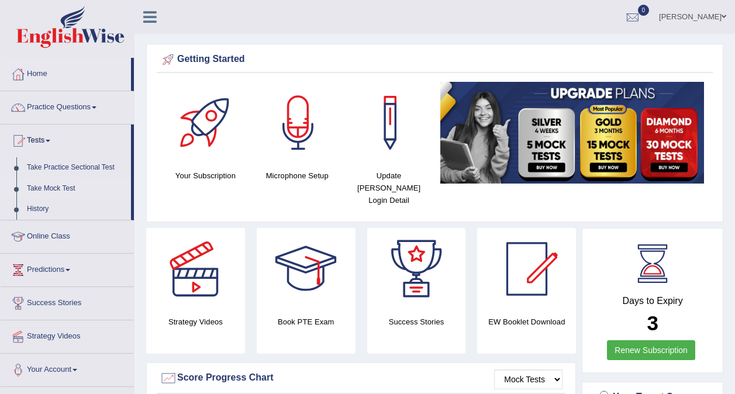
click at [53, 188] on link "Take Mock Test" at bounding box center [76, 188] width 109 height 21
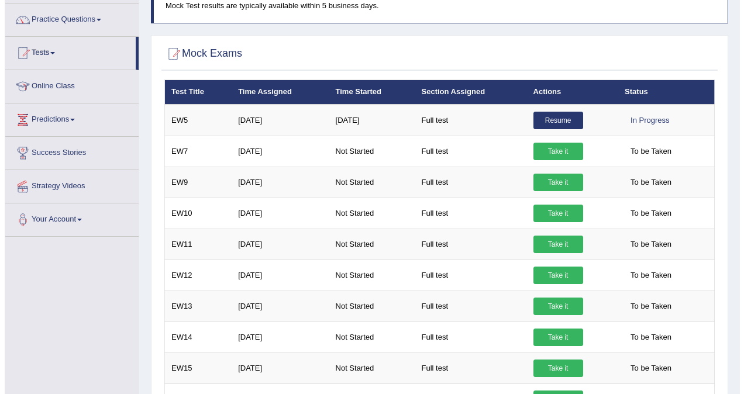
scroll to position [102, 0]
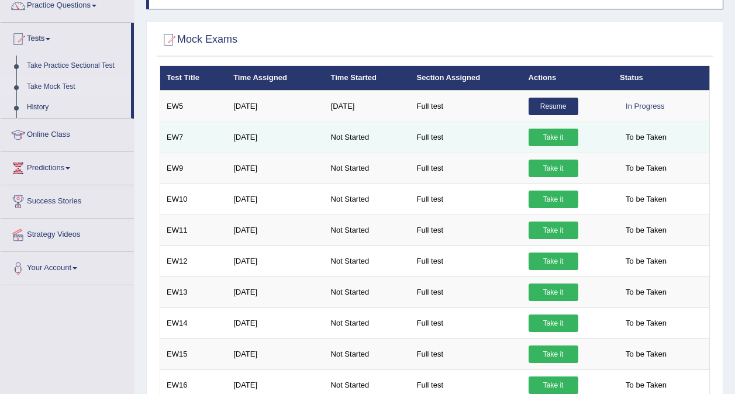
click at [547, 141] on link "Take it" at bounding box center [553, 138] width 50 height 18
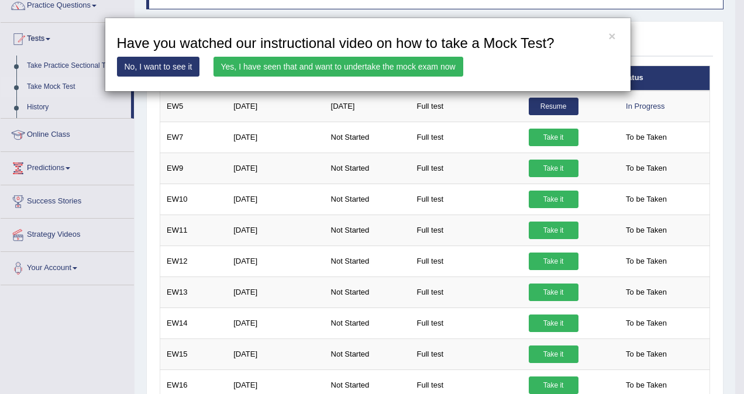
click at [419, 70] on link "Yes, I have seen that and want to undertake the mock exam now" at bounding box center [338, 67] width 250 height 20
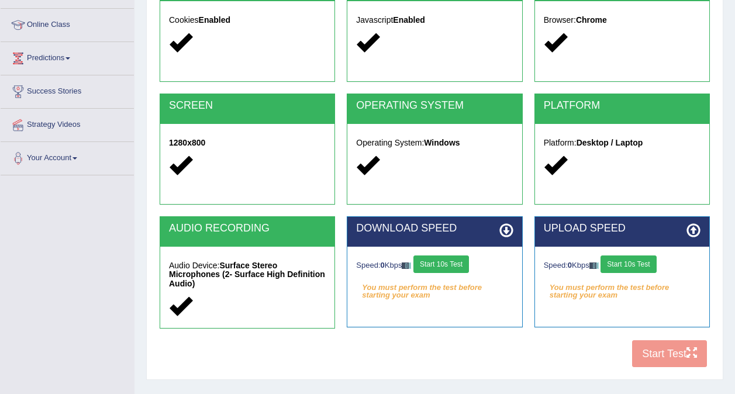
scroll to position [150, 0]
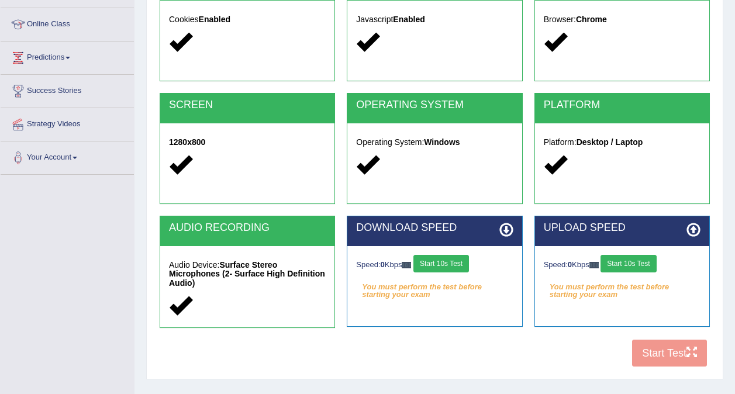
click at [435, 267] on button "Start 10s Test" at bounding box center [441, 264] width 56 height 18
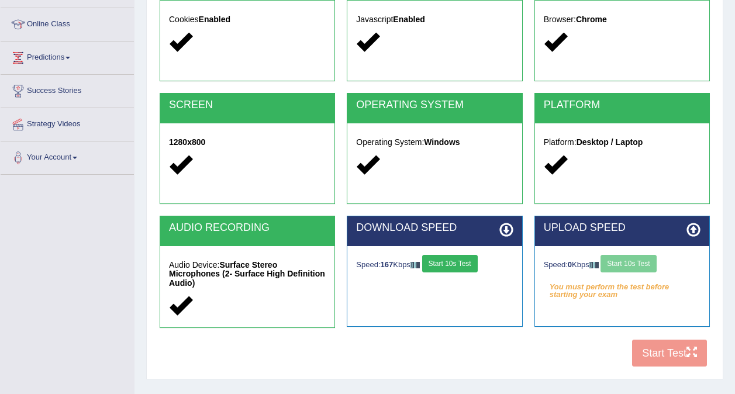
click at [435, 267] on button "Start 10s Test" at bounding box center [450, 264] width 56 height 18
click at [635, 264] on button "Start 10s Test" at bounding box center [628, 264] width 56 height 18
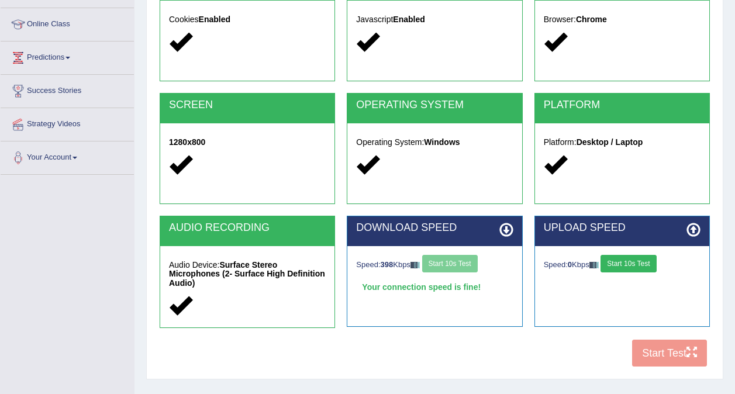
click at [635, 264] on button "Start 10s Test" at bounding box center [628, 264] width 56 height 18
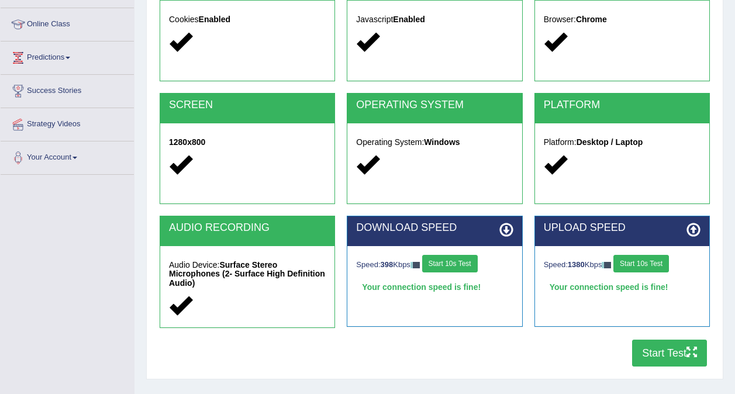
click at [659, 351] on button "Start Test" at bounding box center [669, 353] width 75 height 27
